Goal: Transaction & Acquisition: Book appointment/travel/reservation

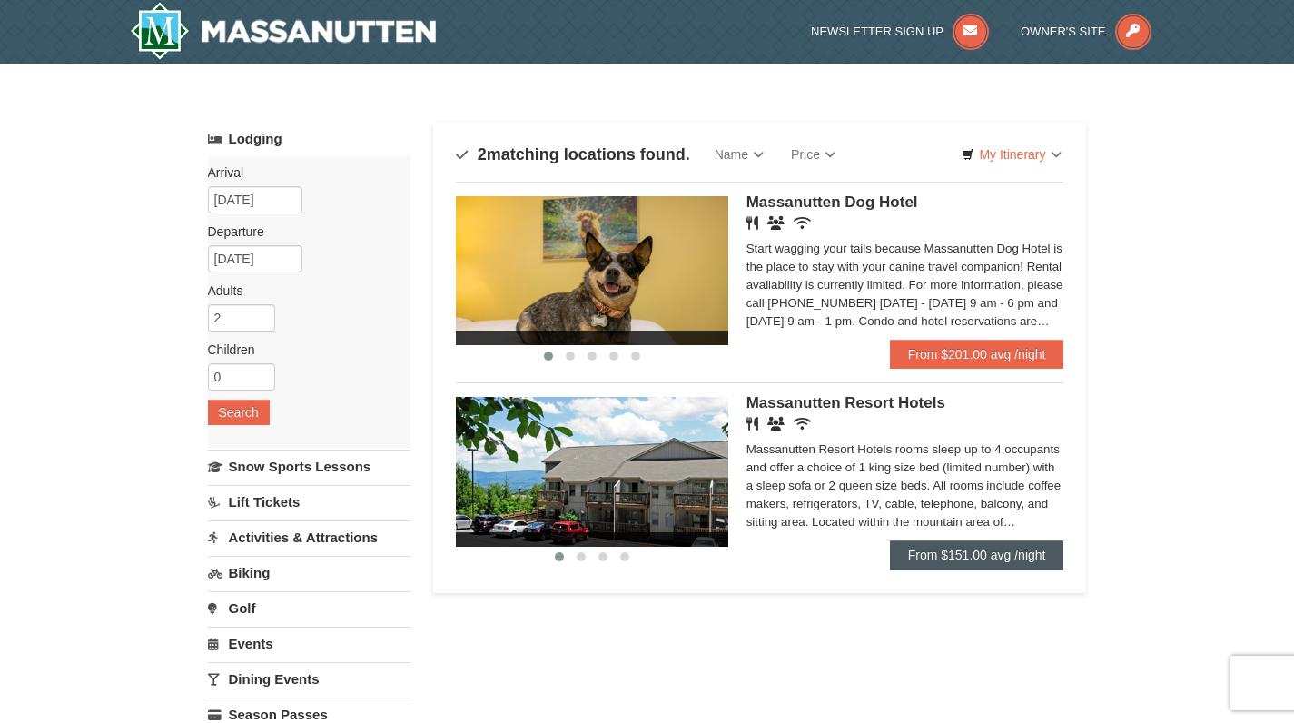
click at [913, 555] on link "From $151.00 avg /night" at bounding box center [977, 554] width 174 height 29
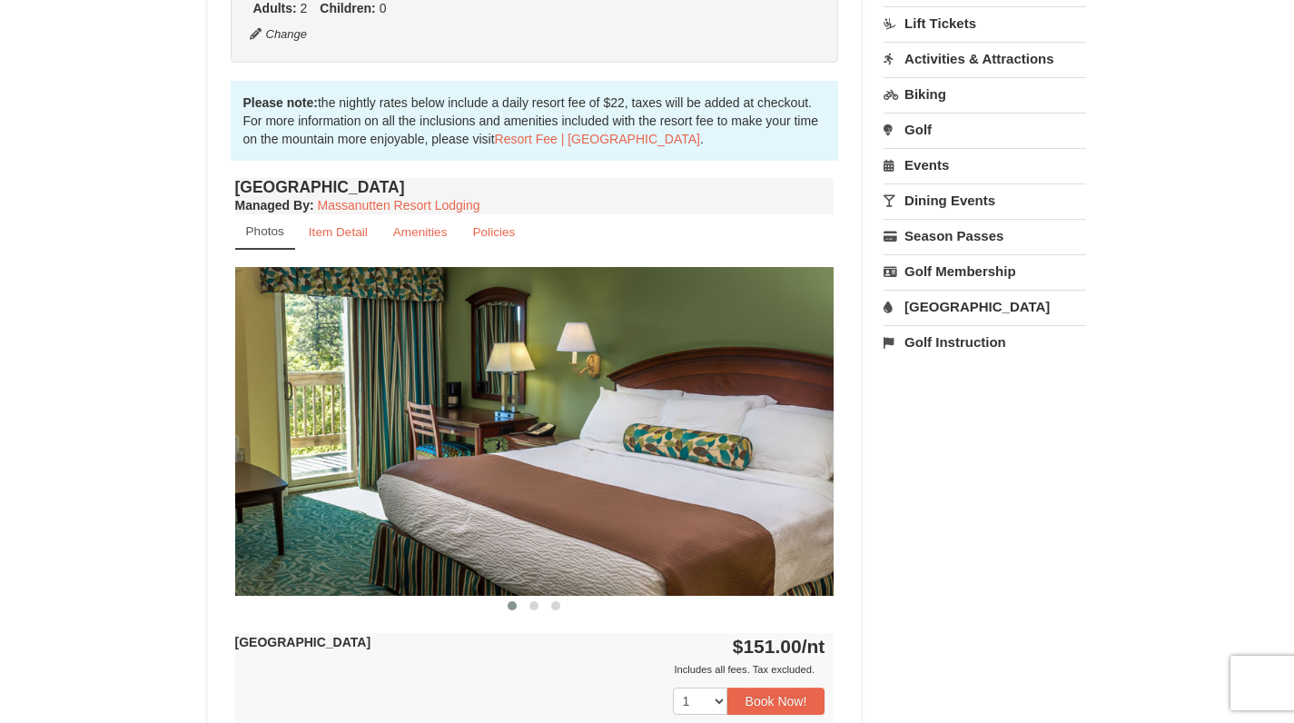
scroll to position [860, 0]
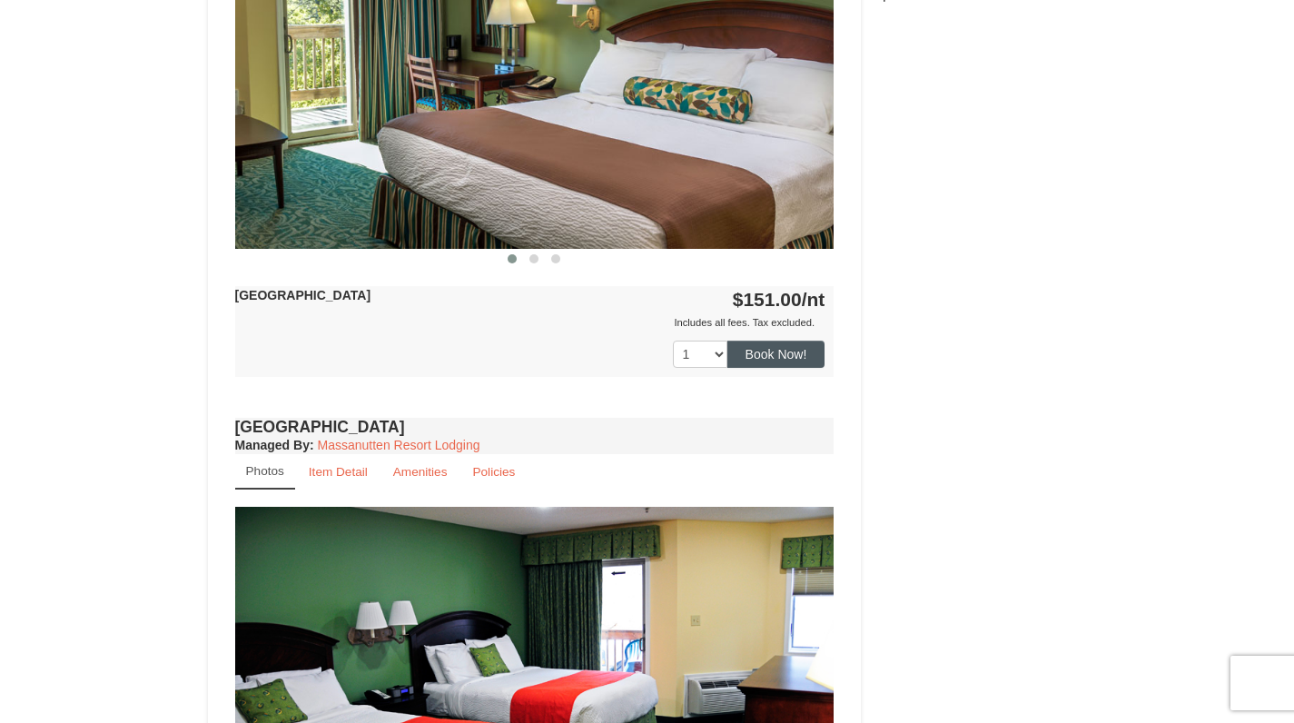
click at [794, 355] on button "Book Now!" at bounding box center [776, 353] width 98 height 27
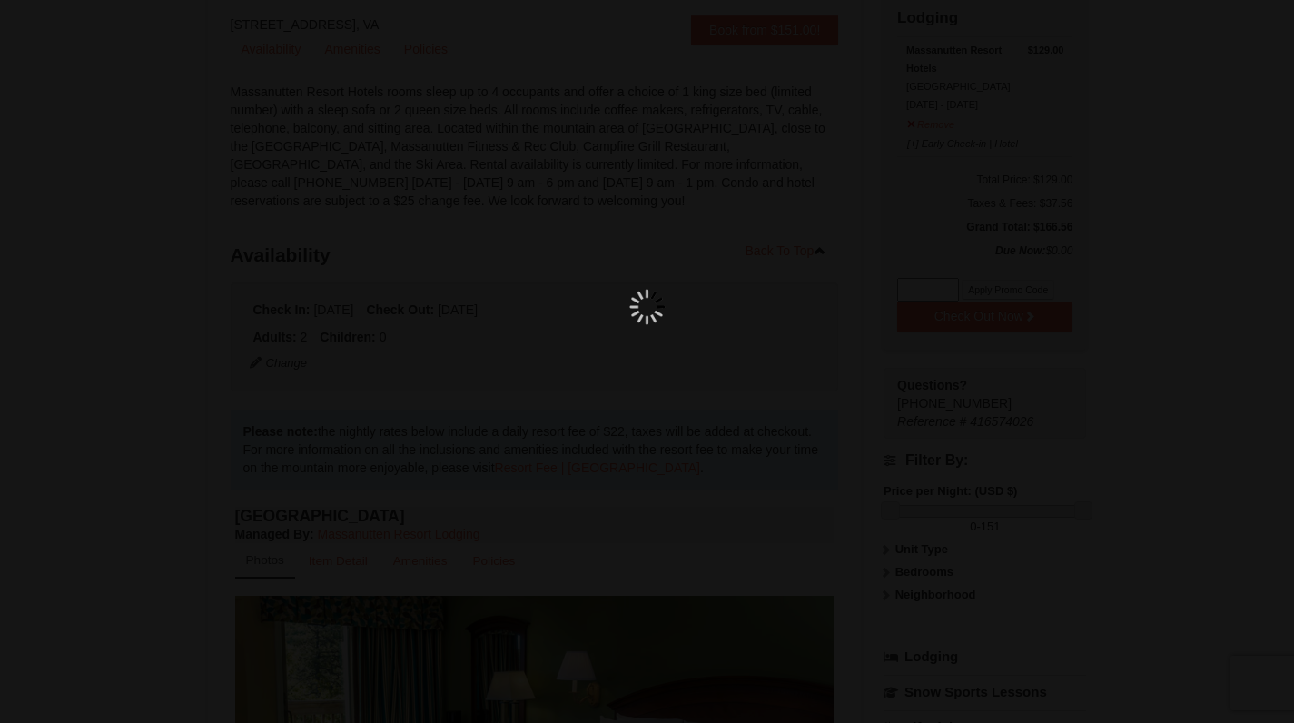
scroll to position [177, 0]
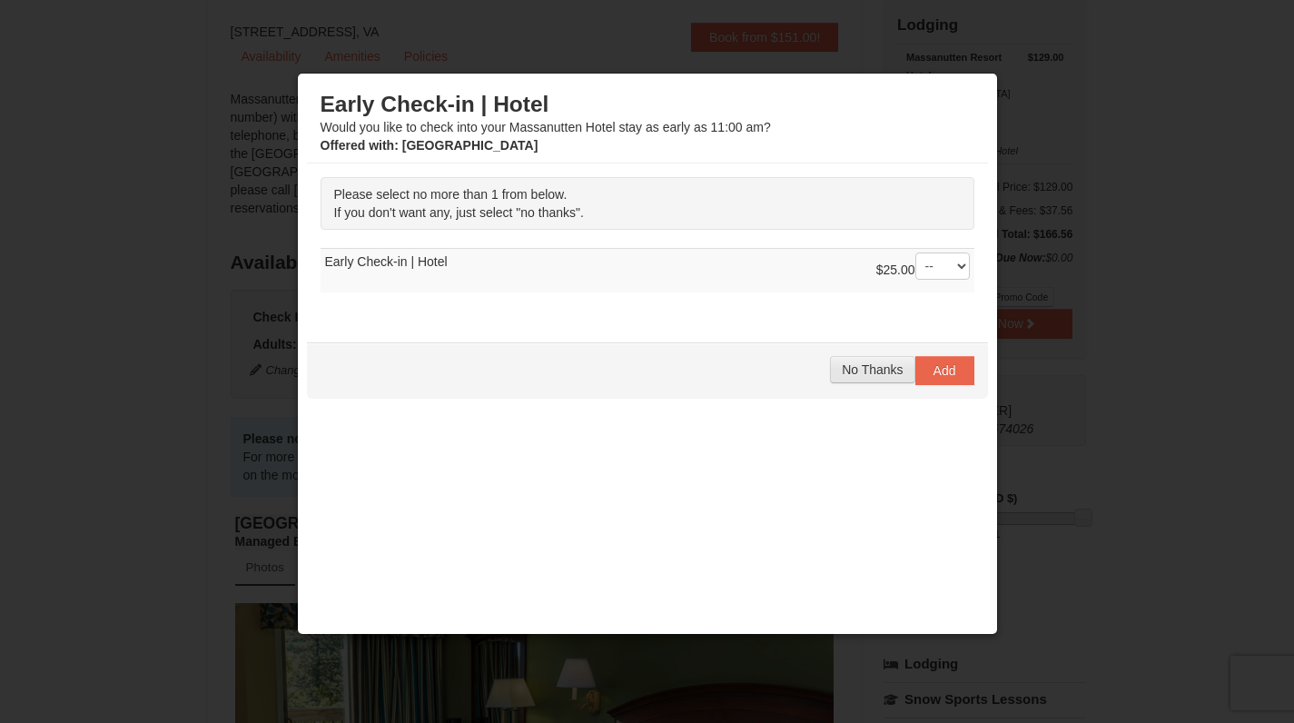
click at [886, 366] on span "No Thanks" at bounding box center [872, 369] width 61 height 15
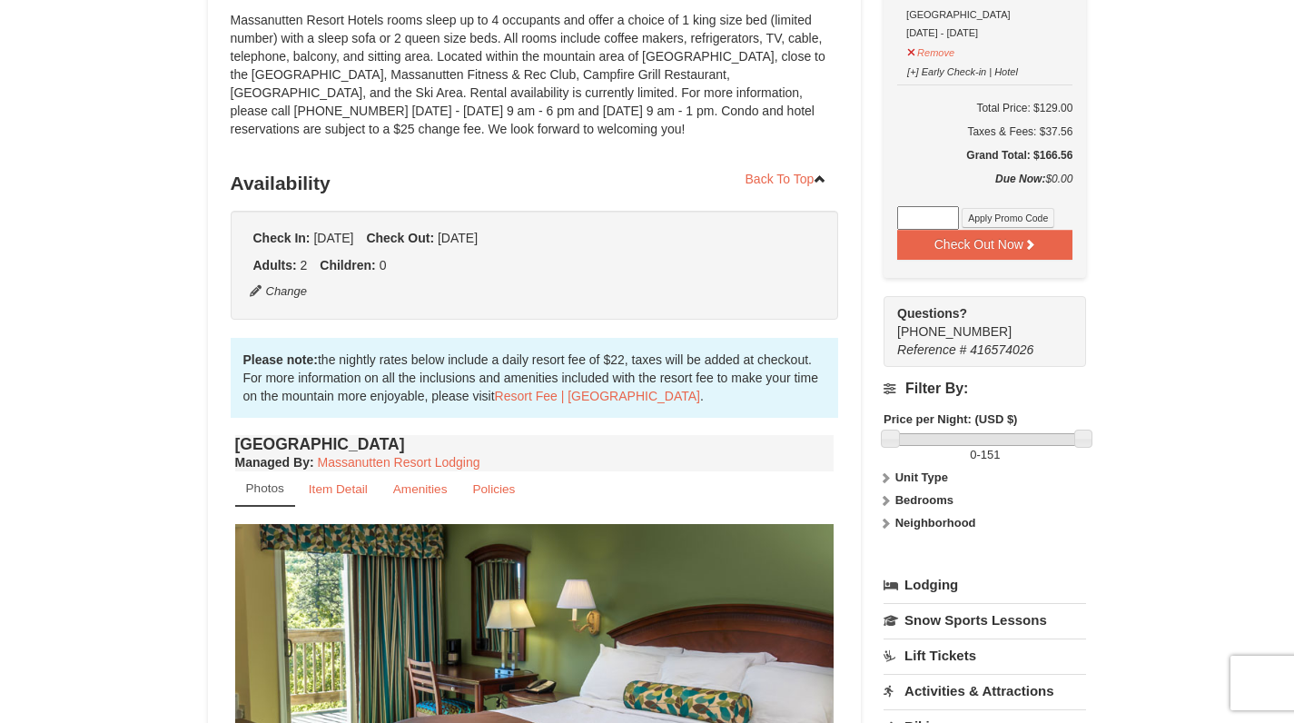
scroll to position [96, 0]
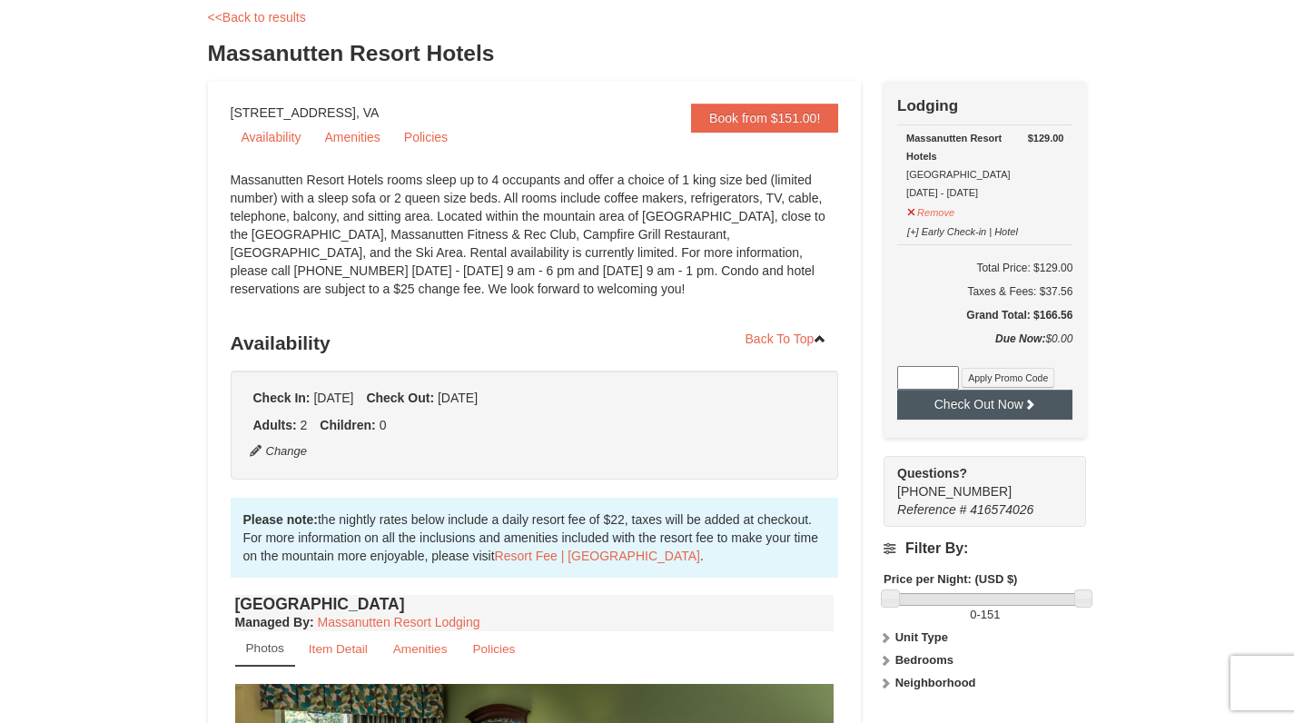
click at [1027, 405] on icon at bounding box center [1029, 404] width 13 height 13
drag, startPoint x: 206, startPoint y: 59, endPoint x: 505, endPoint y: 54, distance: 298.8
copy h3 "Massanutten Resort Hotels"
